Goal: Find specific page/section: Find specific page/section

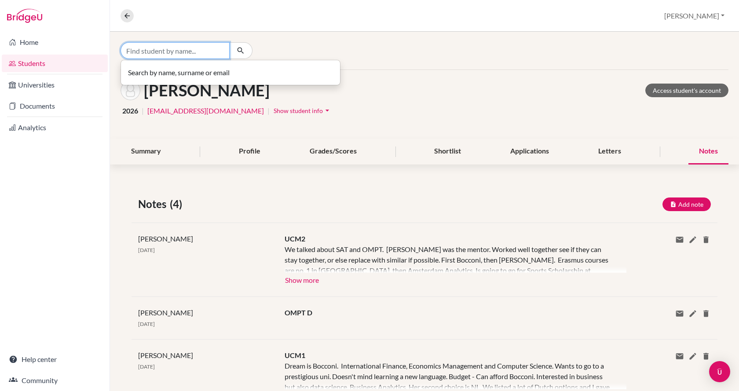
click at [164, 51] on input "Find student by name..." at bounding box center [174, 50] width 109 height 17
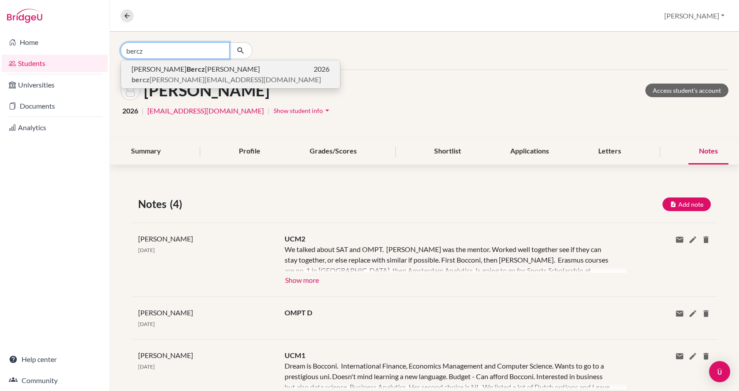
type input "bercz"
click at [172, 67] on p "[PERSON_NAME] [PERSON_NAME] 2026" at bounding box center [230, 69] width 198 height 11
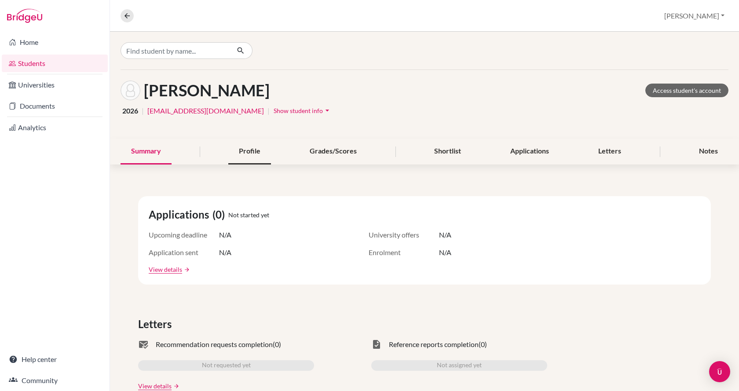
click at [243, 152] on div "Profile" at bounding box center [249, 151] width 43 height 26
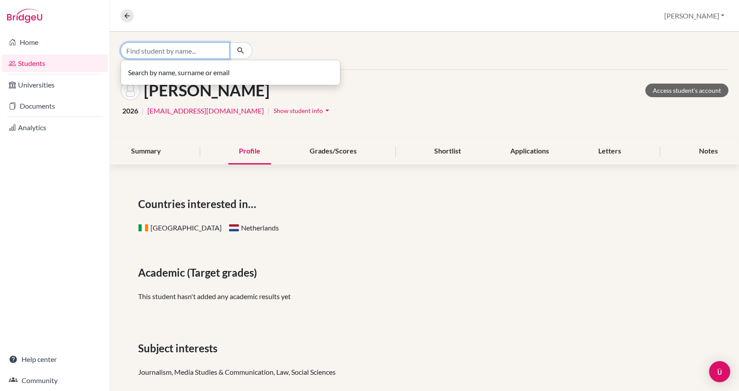
click at [182, 54] on input "Find student by name..." at bounding box center [174, 50] width 109 height 17
type input "napsugar"
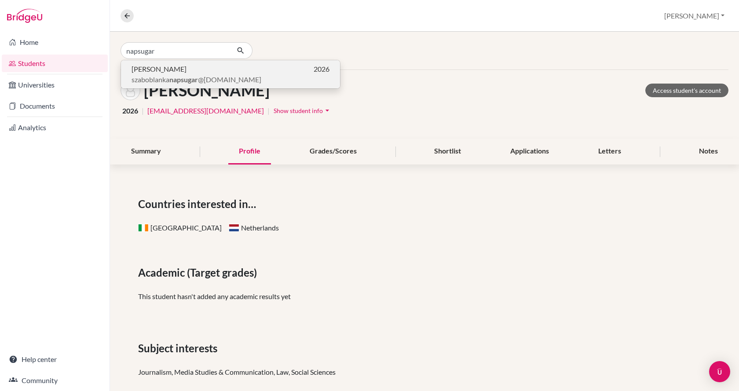
click at [186, 71] on span "[PERSON_NAME]" at bounding box center [158, 69] width 55 height 11
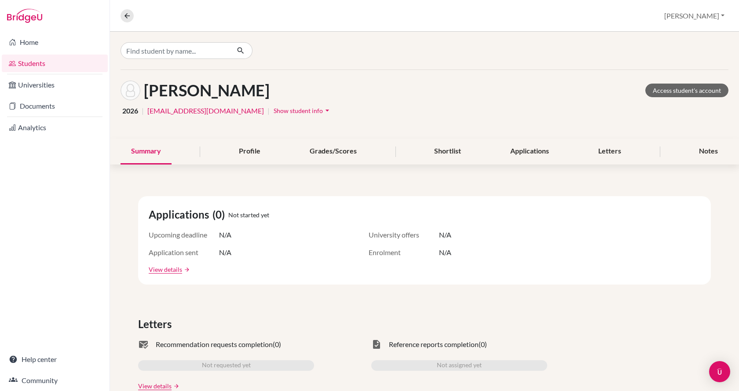
click at [257, 152] on div "Profile" at bounding box center [249, 151] width 43 height 26
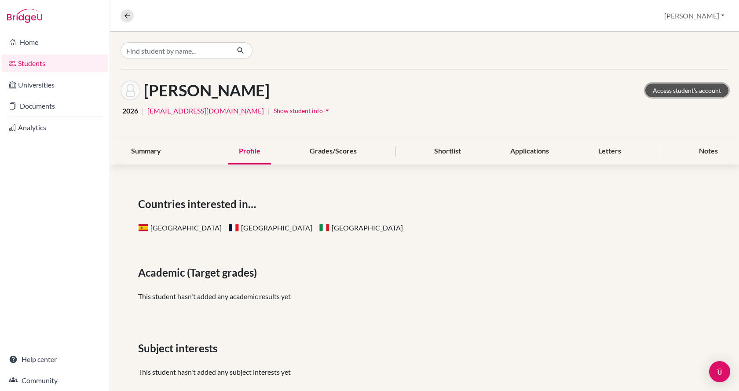
click at [698, 91] on link "Access student's account" at bounding box center [686, 91] width 83 height 14
